Goal: Find specific fact: Find specific fact

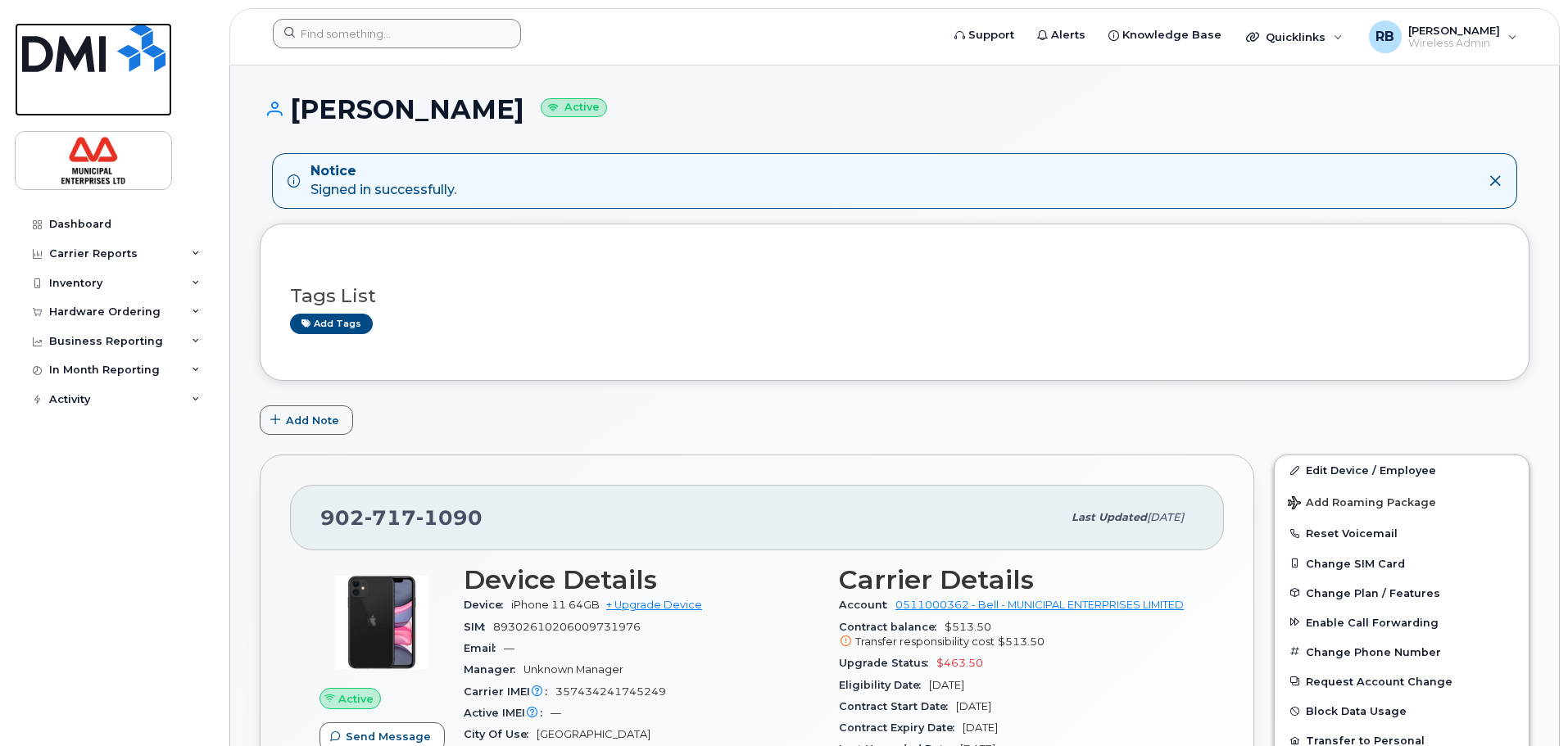
click at [128, 33] on img at bounding box center [94, 47] width 144 height 49
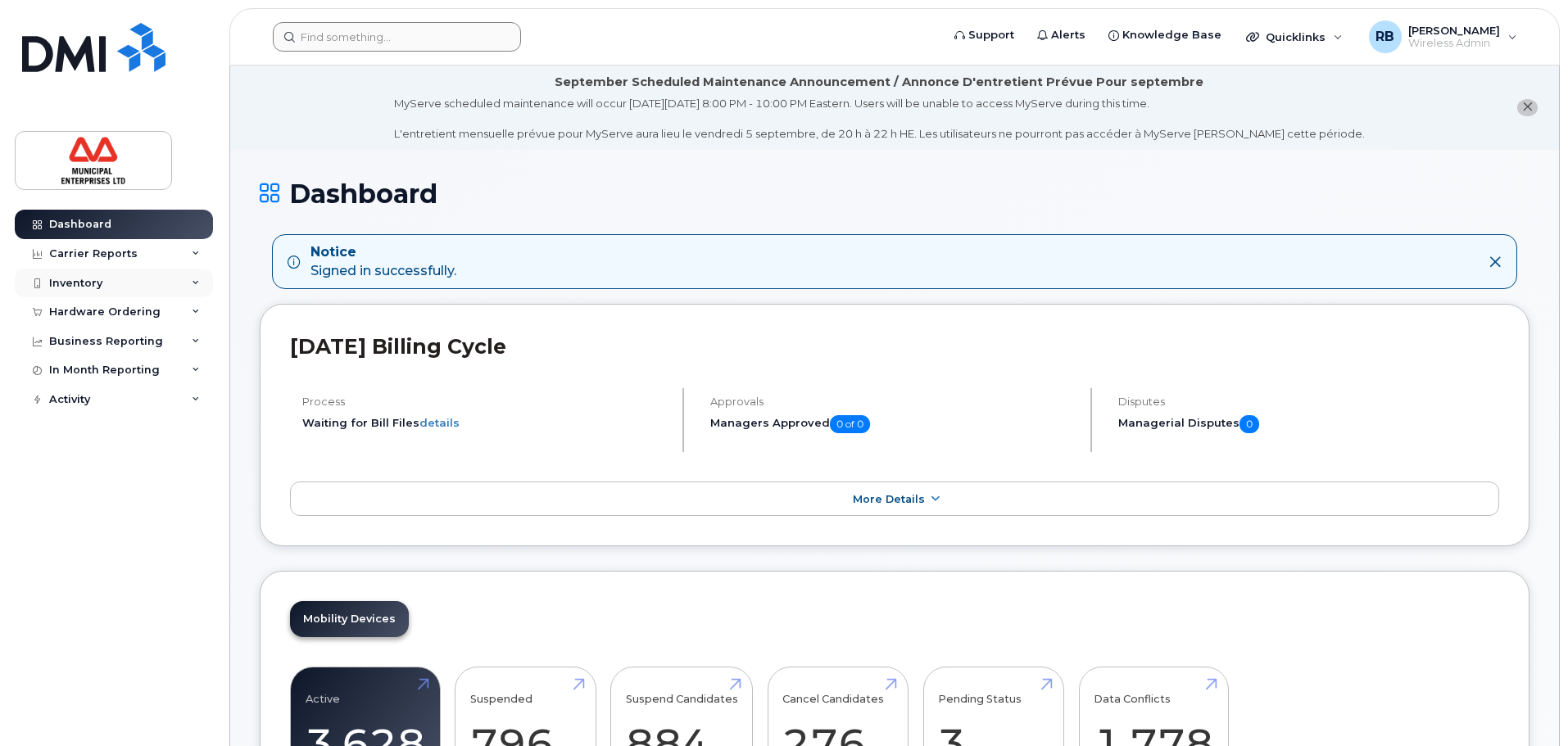
click at [183, 274] on div "Inventory" at bounding box center [113, 283] width 198 height 30
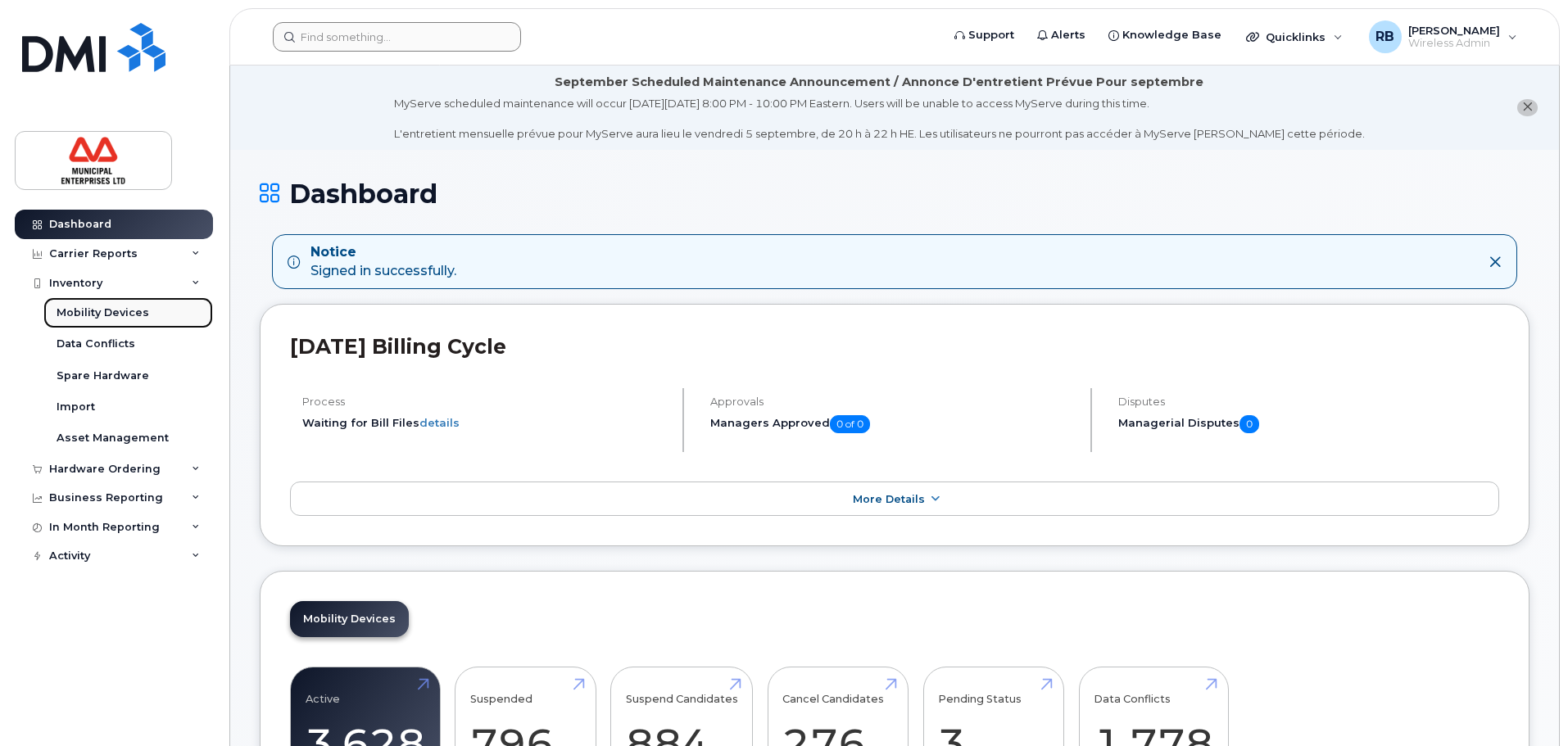
click at [108, 318] on div "Mobility Devices" at bounding box center [103, 313] width 93 height 14
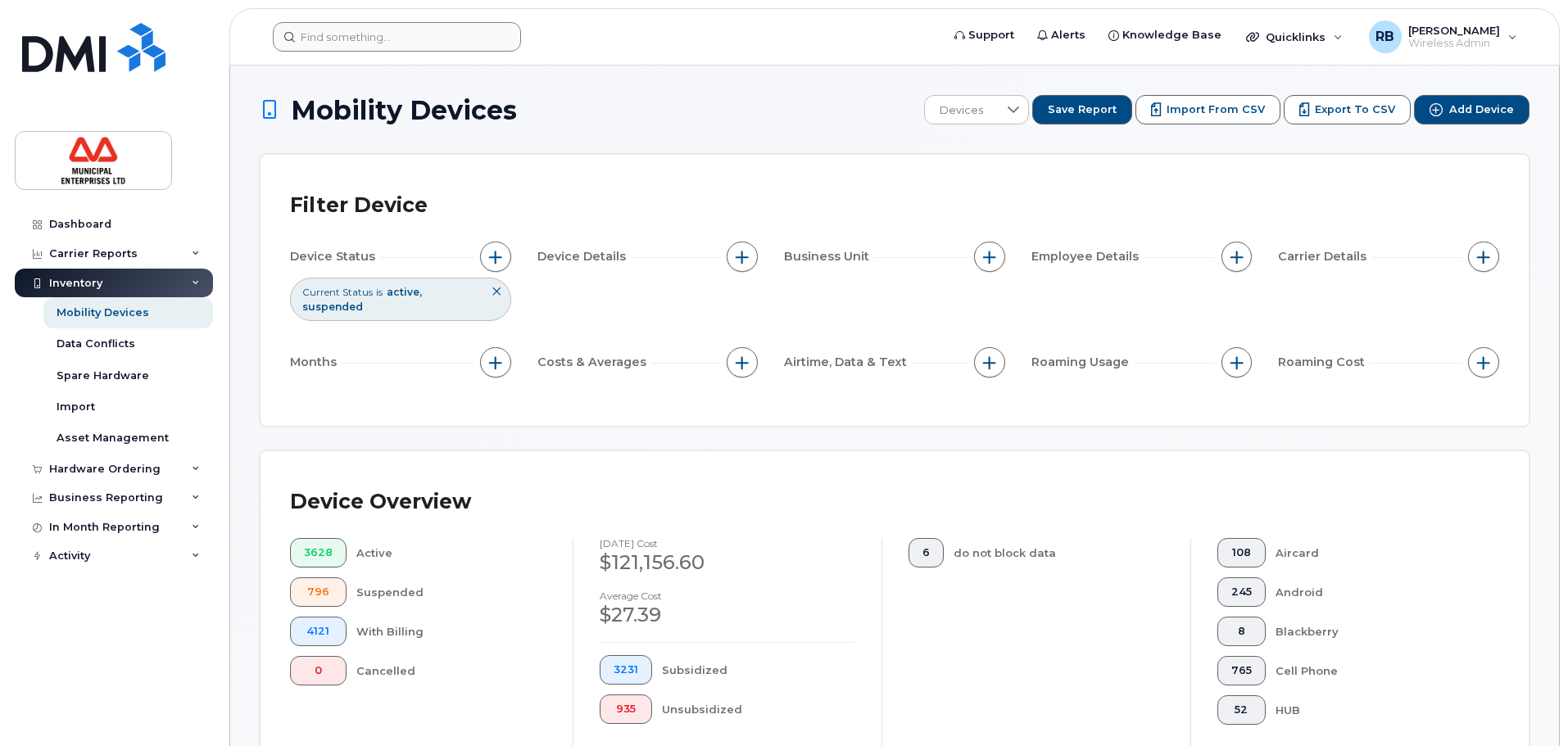
click at [495, 290] on icon at bounding box center [496, 291] width 10 height 10
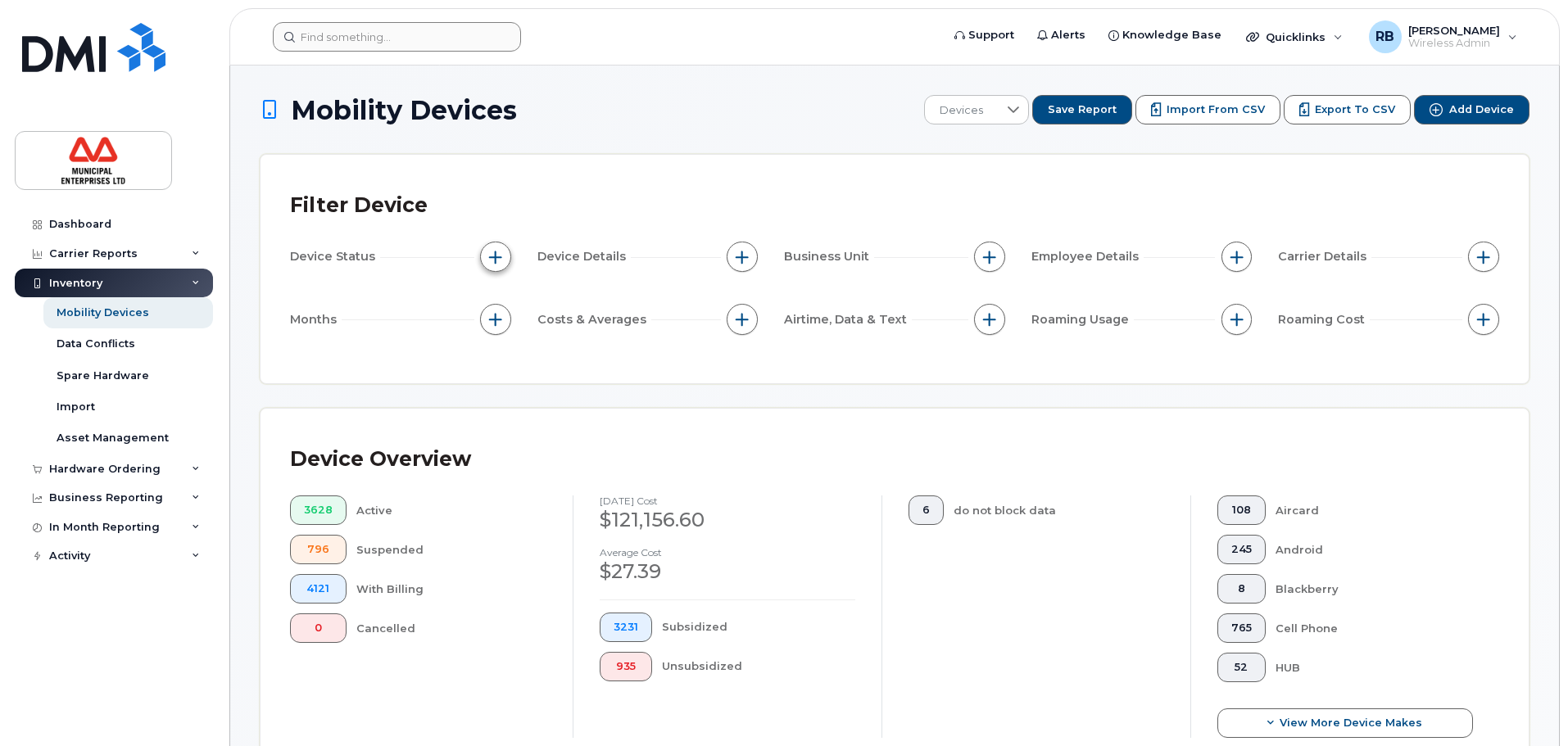
click at [494, 256] on span "button" at bounding box center [496, 258] width 14 height 14
click at [533, 205] on div "Filter Device" at bounding box center [894, 206] width 1209 height 42
click at [496, 249] on button "button" at bounding box center [496, 257] width 31 height 31
click at [750, 260] on button "button" at bounding box center [742, 257] width 31 height 31
click at [505, 255] on button "button" at bounding box center [496, 257] width 31 height 31
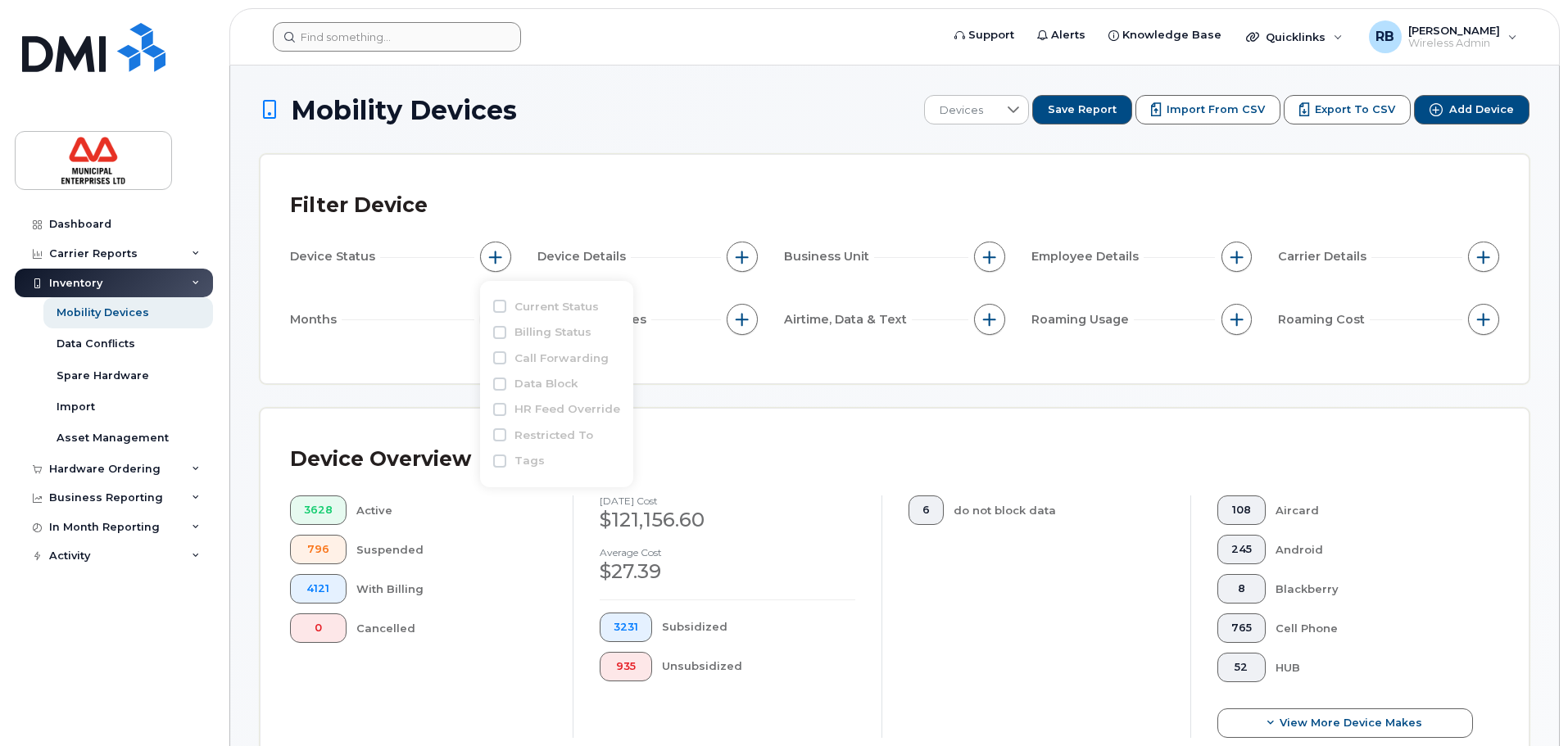
click at [553, 173] on div "Filter Device Device Status Device Details Business Unit Employee Details Carri…" at bounding box center [894, 268] width 1268 height 229
click at [126, 314] on div "Mobility Devices" at bounding box center [103, 313] width 93 height 14
click at [72, 355] on link "Data Conflicts" at bounding box center [128, 344] width 170 height 31
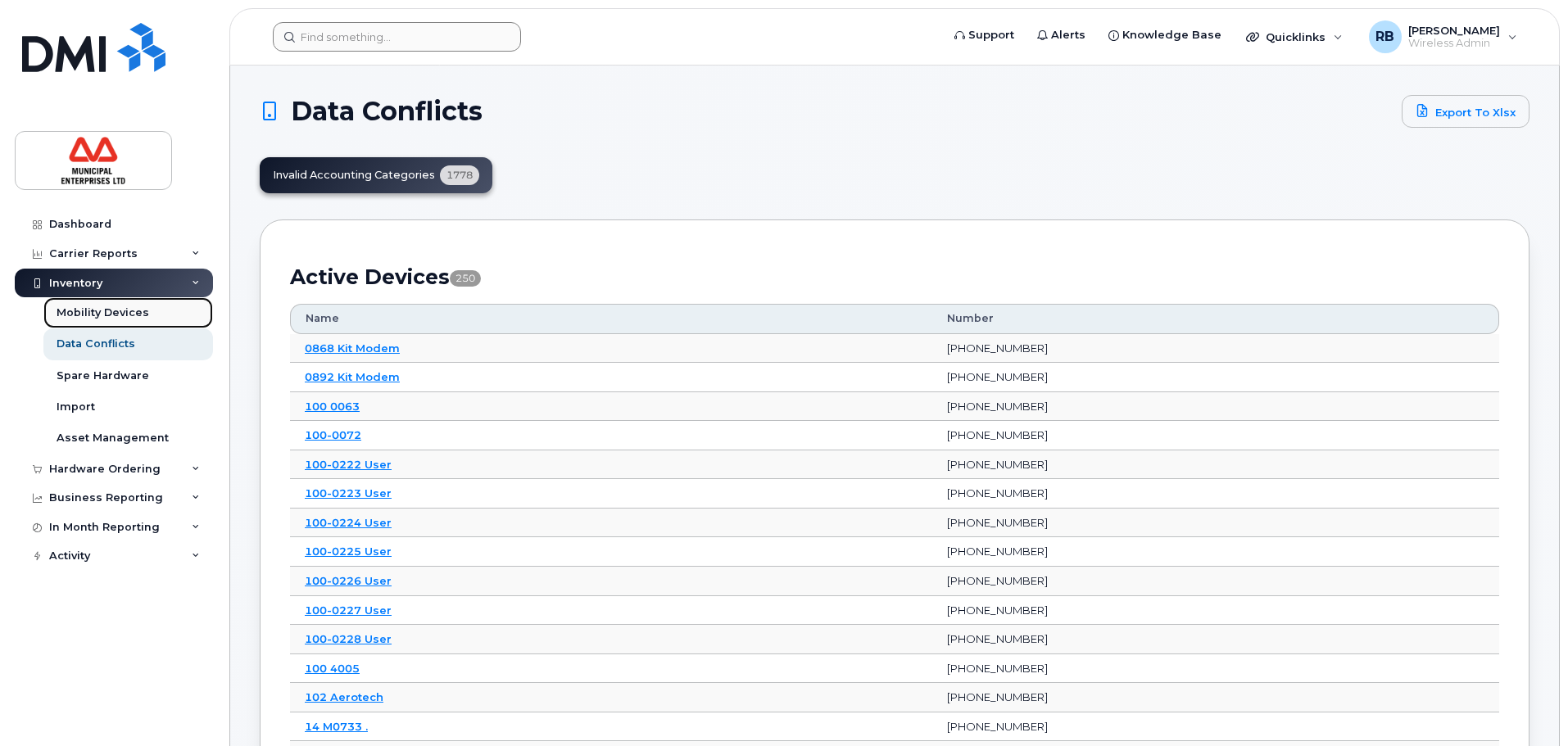
click at [108, 311] on div "Mobility Devices" at bounding box center [103, 313] width 93 height 14
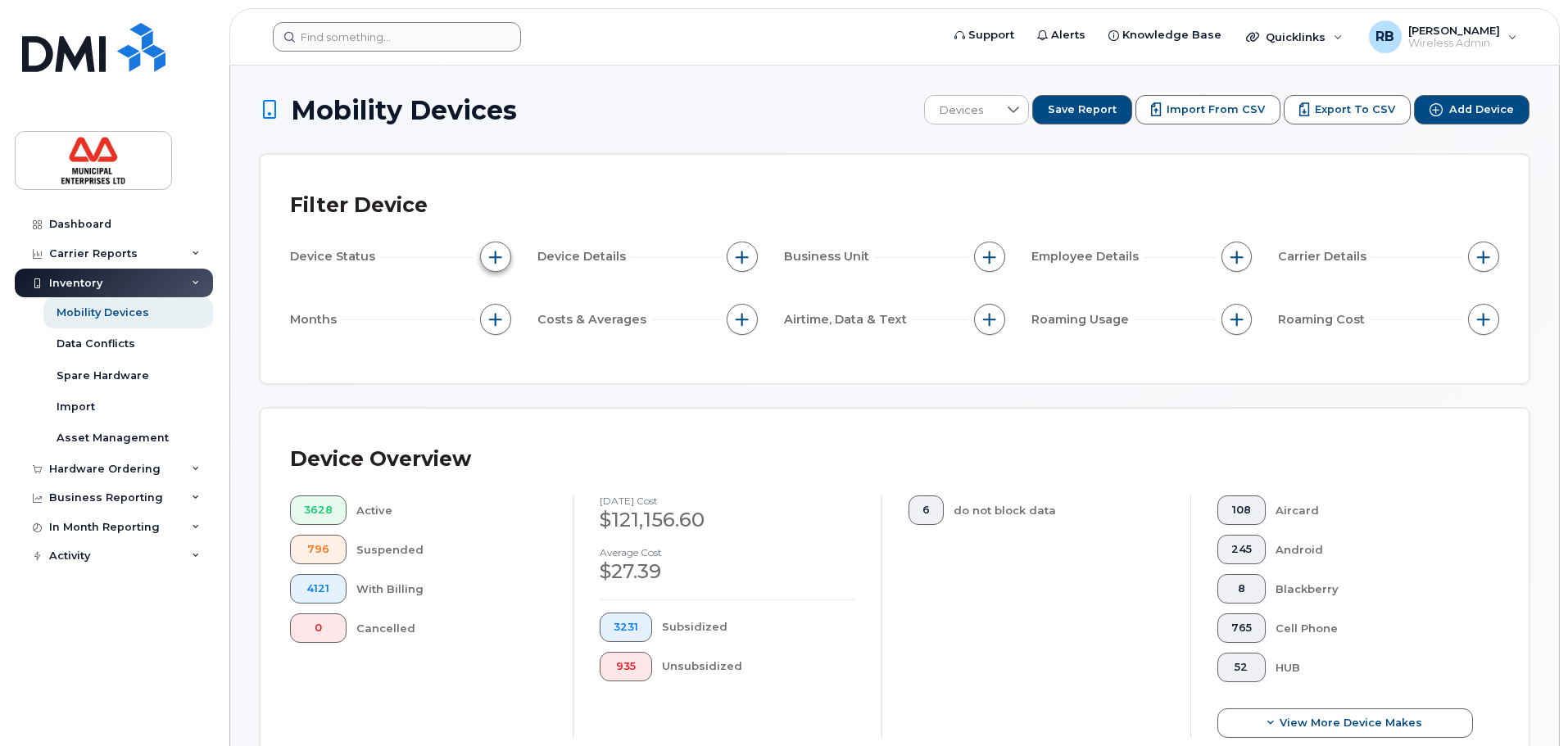
click at [502, 252] on button "button" at bounding box center [496, 257] width 31 height 31
click at [500, 308] on input "Current Status" at bounding box center [500, 307] width 14 height 14
checkbox input "true"
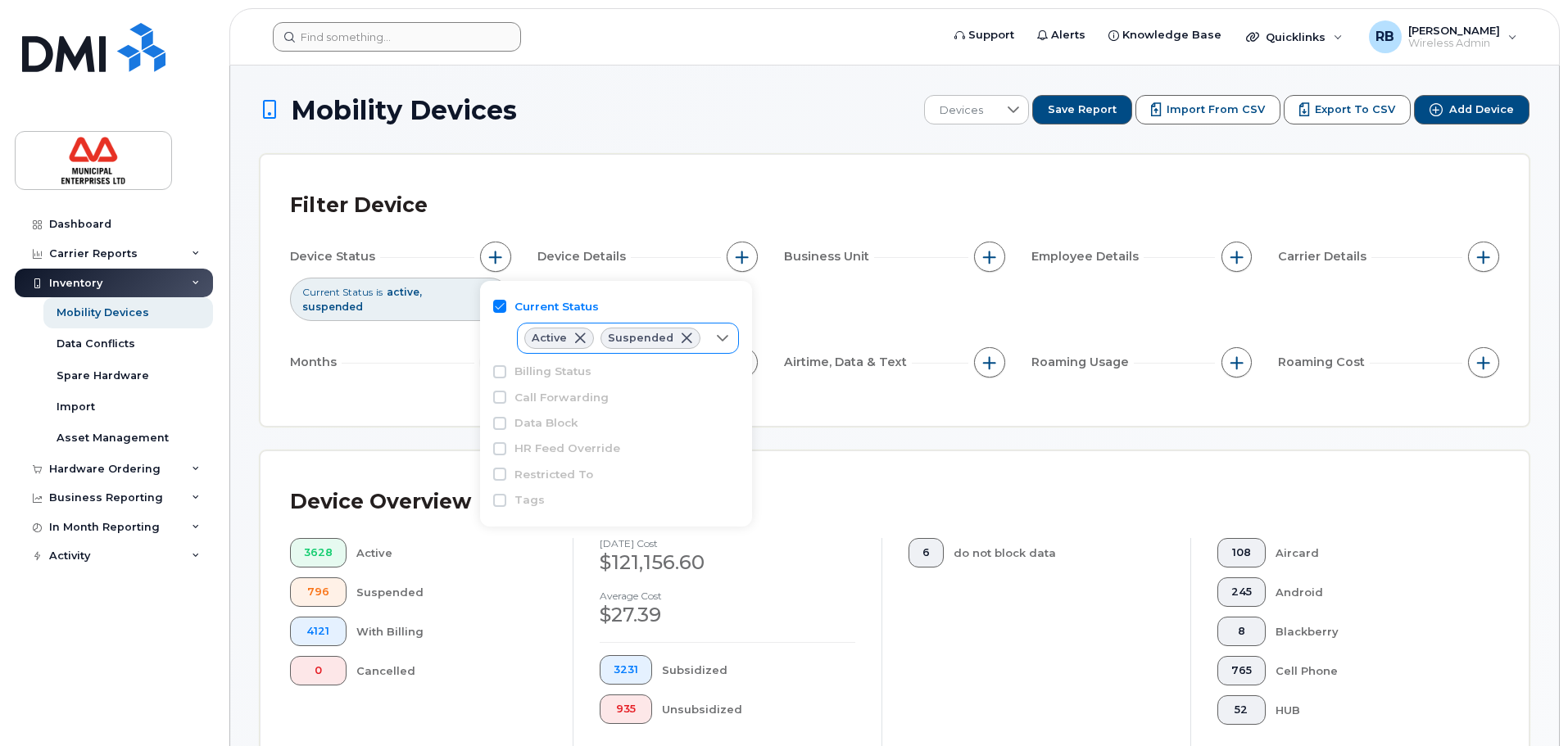
click at [581, 337] on span at bounding box center [580, 339] width 14 height 14
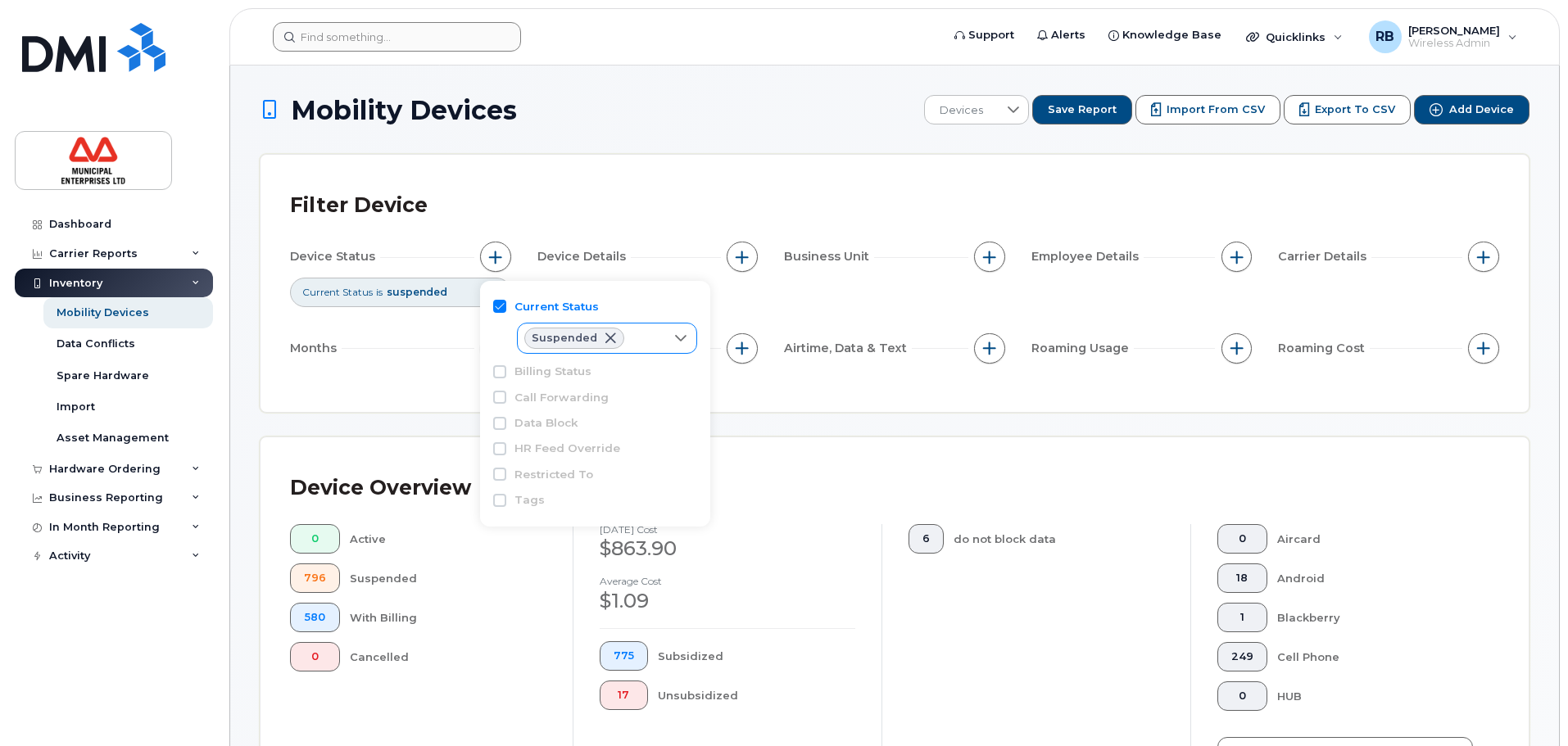
click at [432, 391] on div "Filter Device Device Status Current Status is suspended Device Details Business…" at bounding box center [894, 283] width 1268 height 258
click at [496, 252] on span "button" at bounding box center [496, 258] width 14 height 14
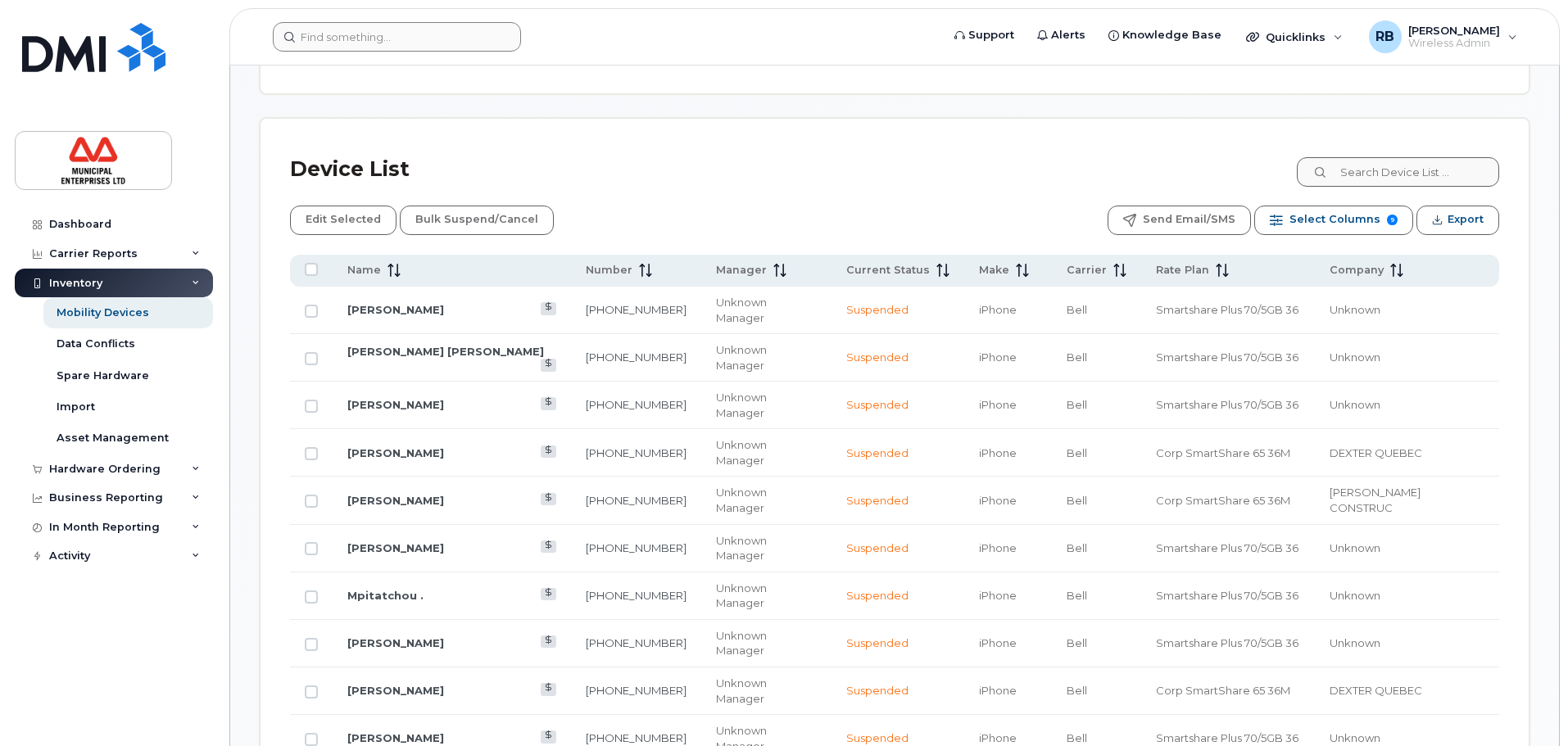
scroll to position [737, 0]
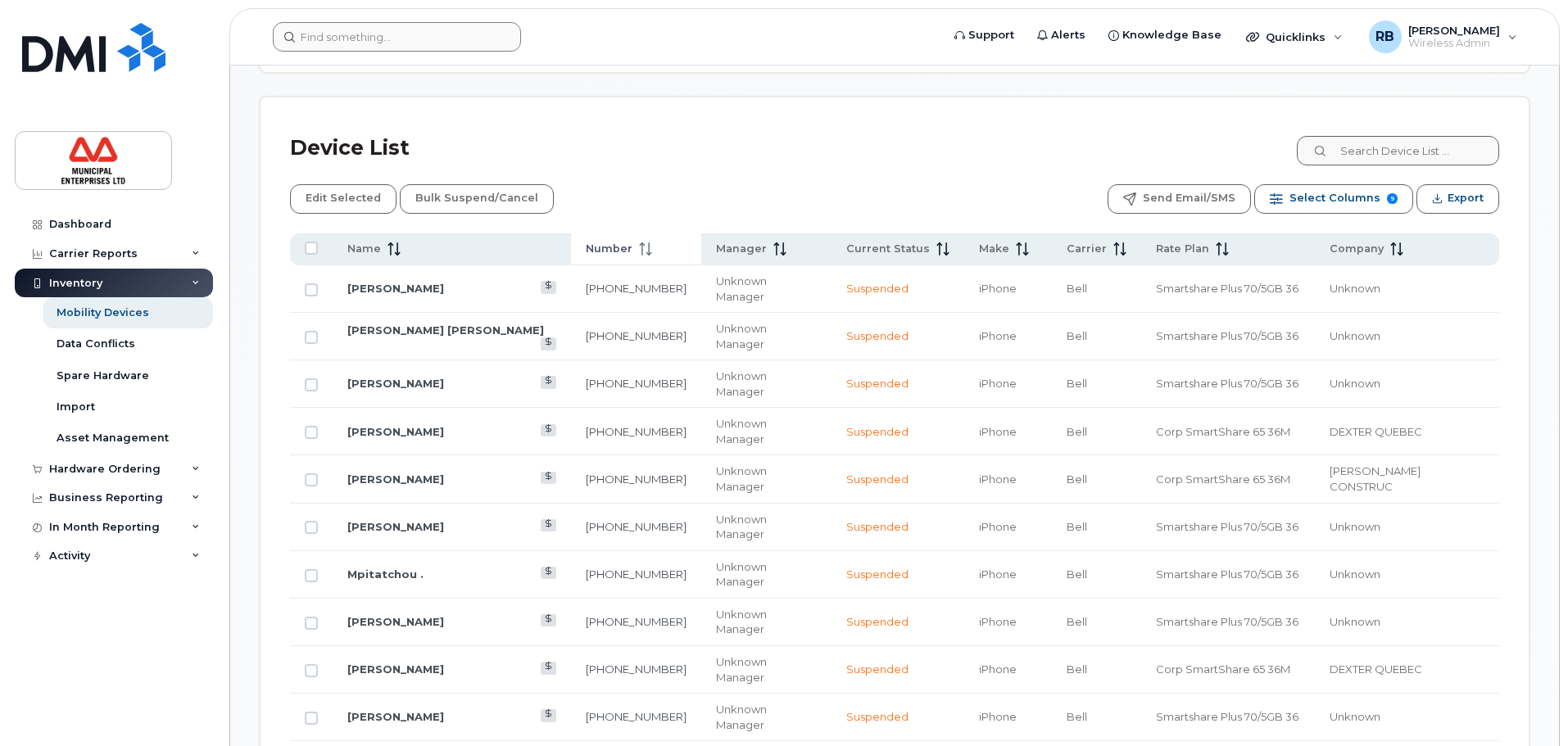
click at [646, 254] on icon at bounding box center [649, 253] width 6 height 3
click at [639, 249] on icon at bounding box center [646, 249] width 14 height 14
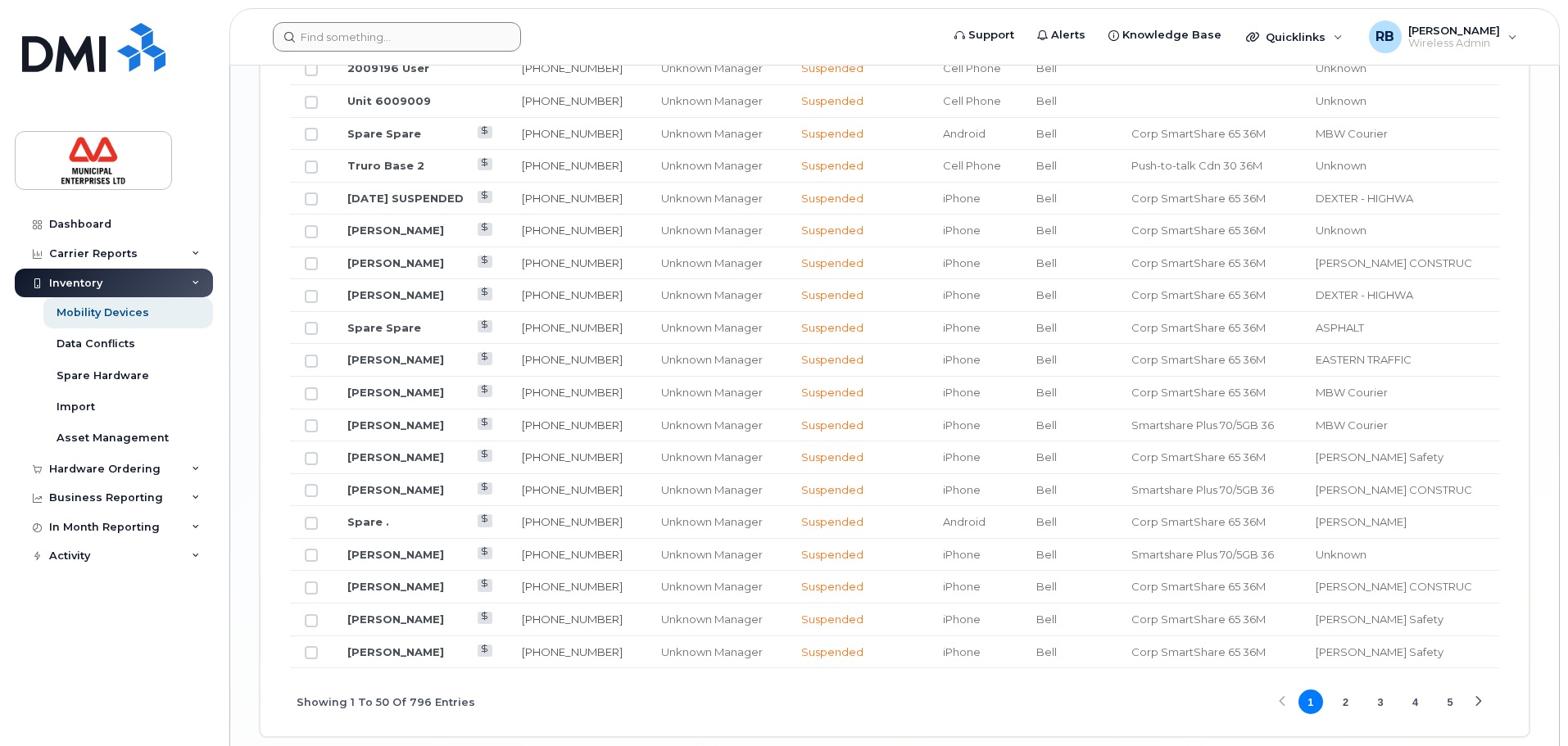
scroll to position [2028, 0]
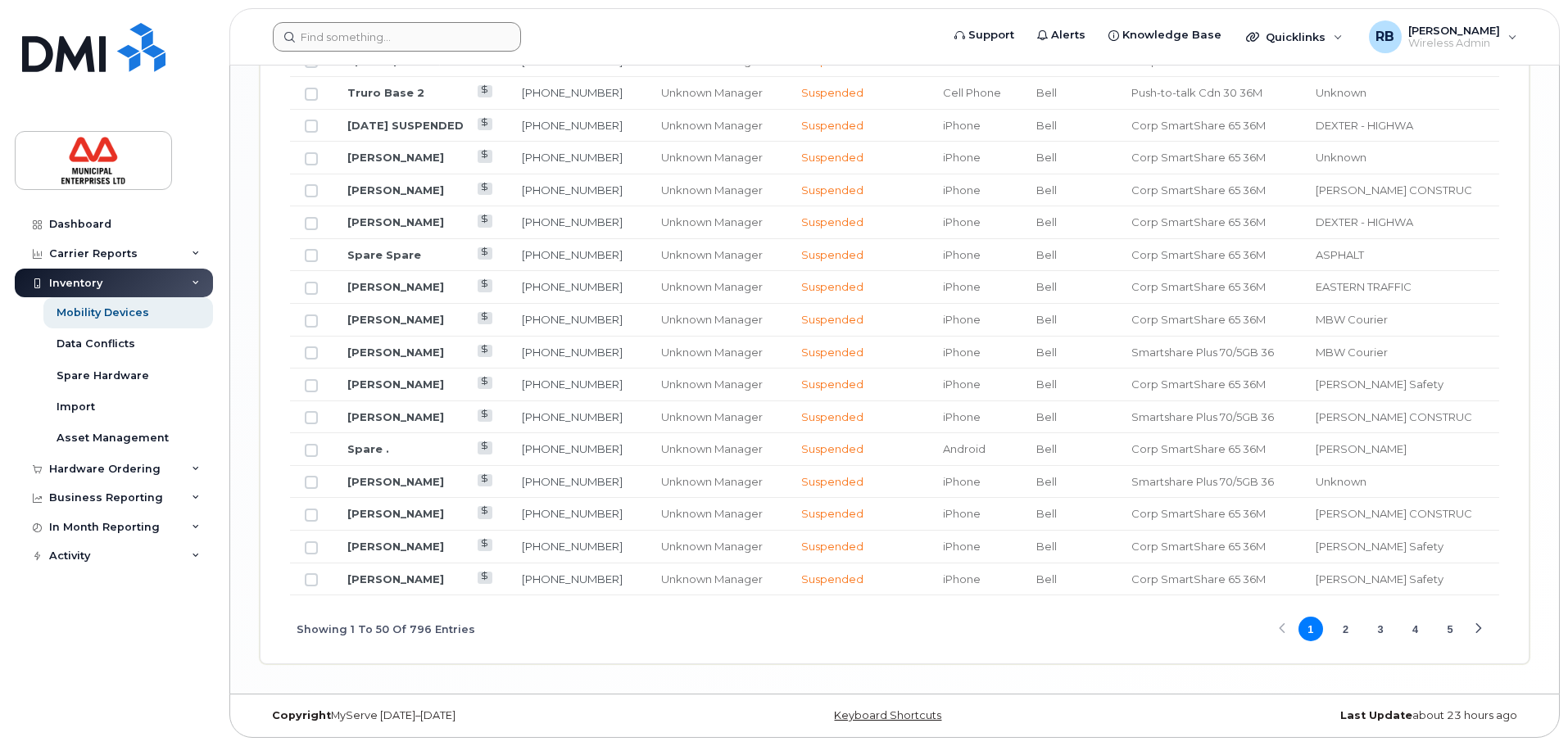
click at [1348, 630] on button "2" at bounding box center [1344, 628] width 24 height 24
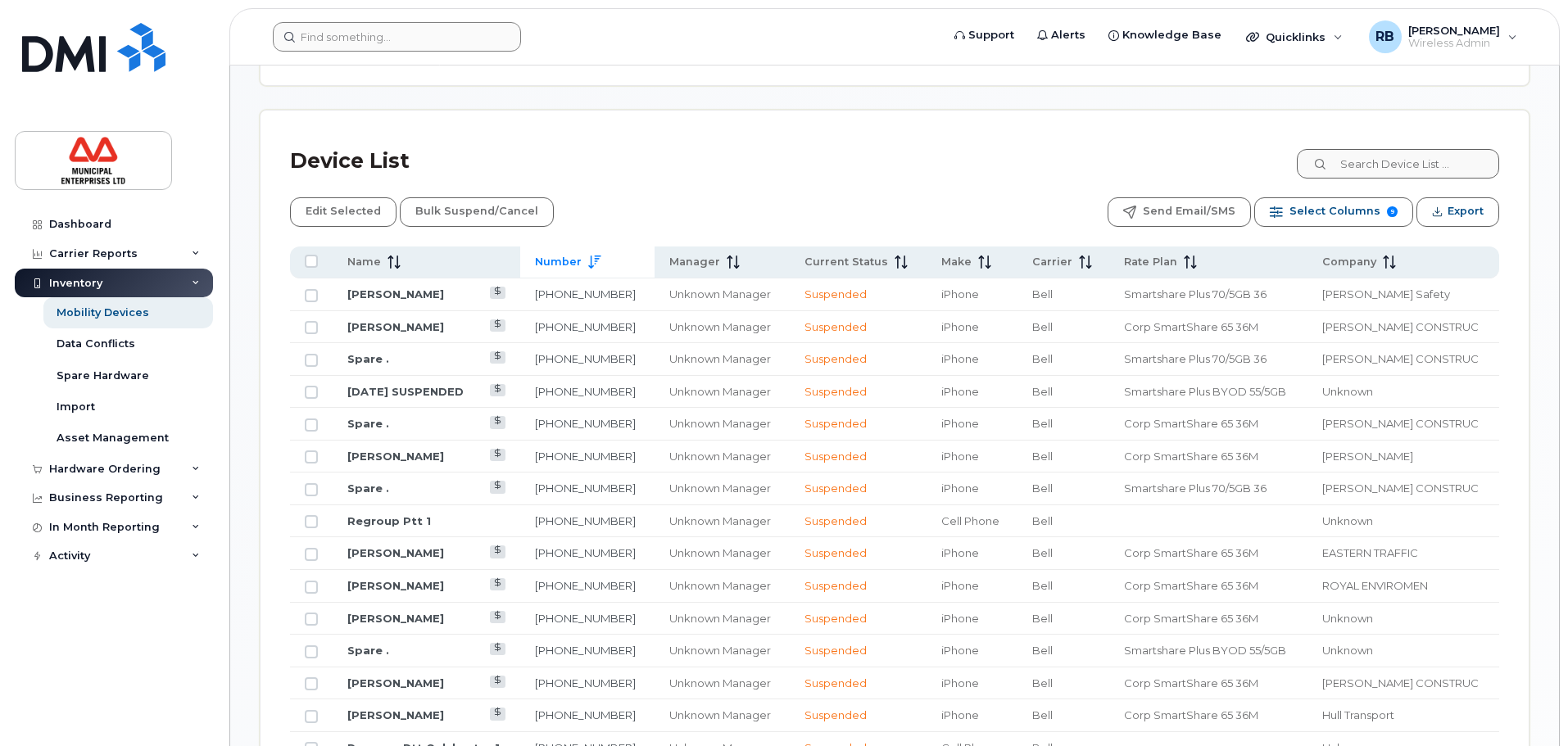
scroll to position [717, 0]
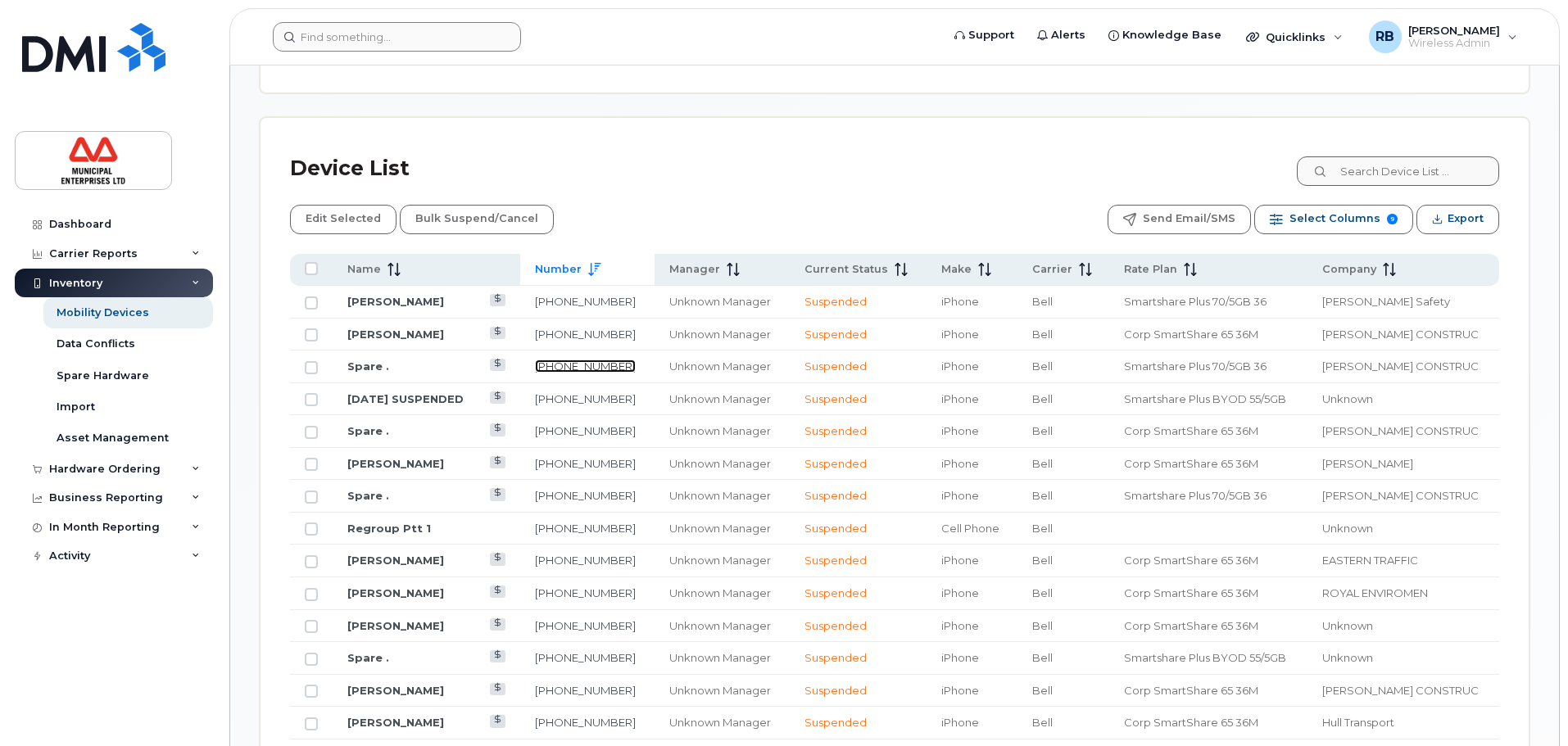
click at [594, 365] on link "902-719-9656" at bounding box center [585, 367] width 100 height 14
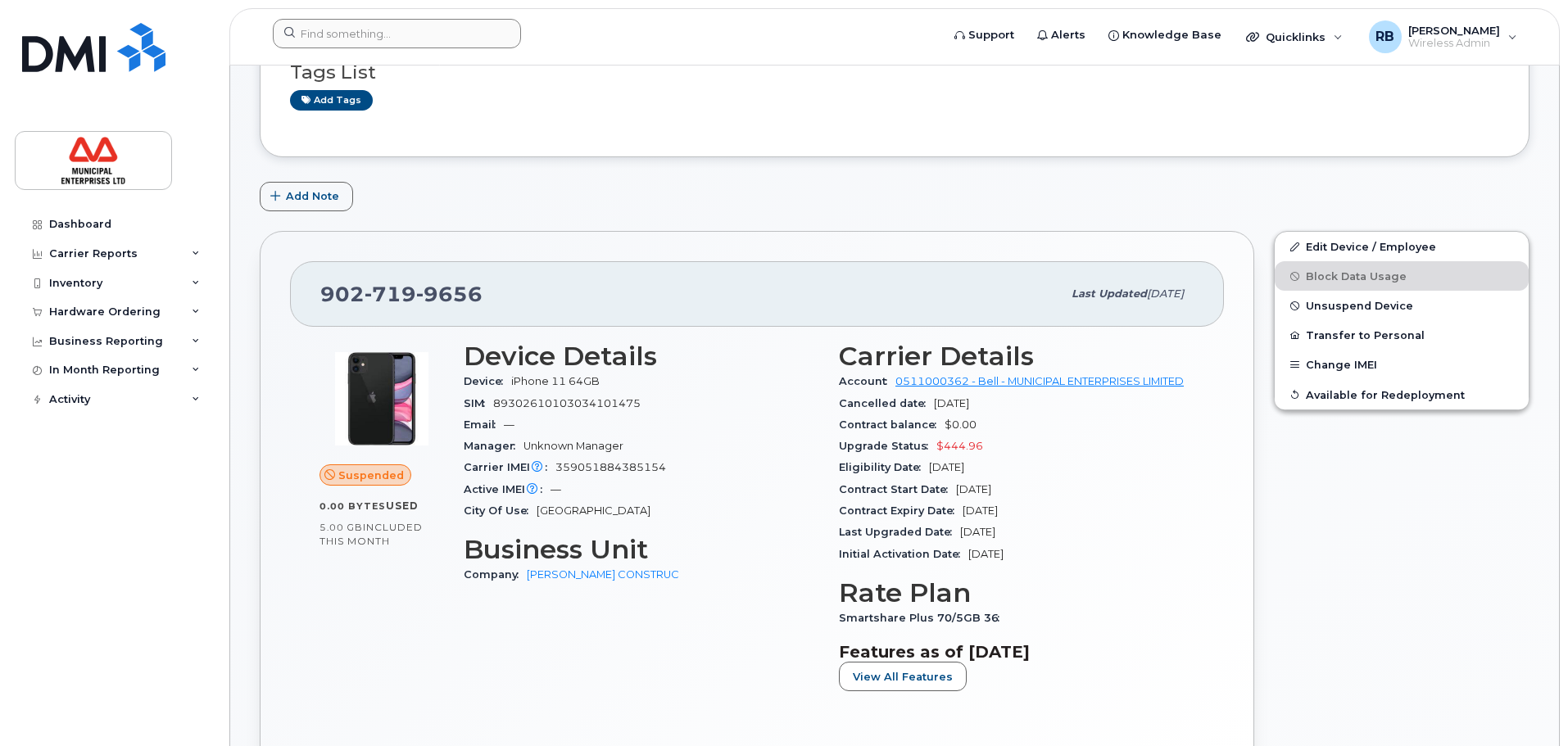
scroll to position [246, 0]
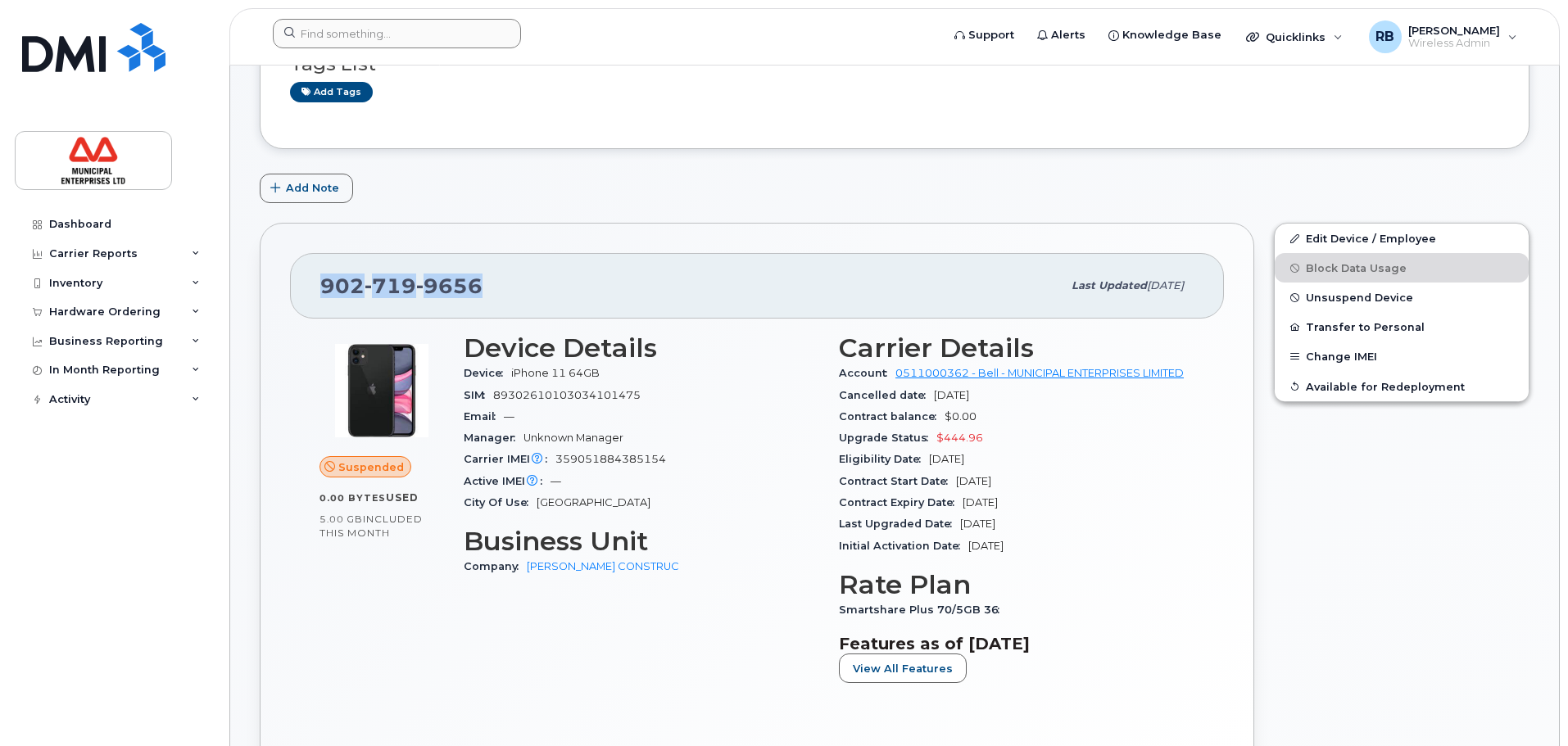
drag, startPoint x: 482, startPoint y: 285, endPoint x: 314, endPoint y: 285, distance: 168.0
click at [314, 285] on div "[PHONE_NUMBER] Last updated [DATE]" at bounding box center [757, 286] width 934 height 66
copy span "[PHONE_NUMBER]"
